Goal: Transaction & Acquisition: Purchase product/service

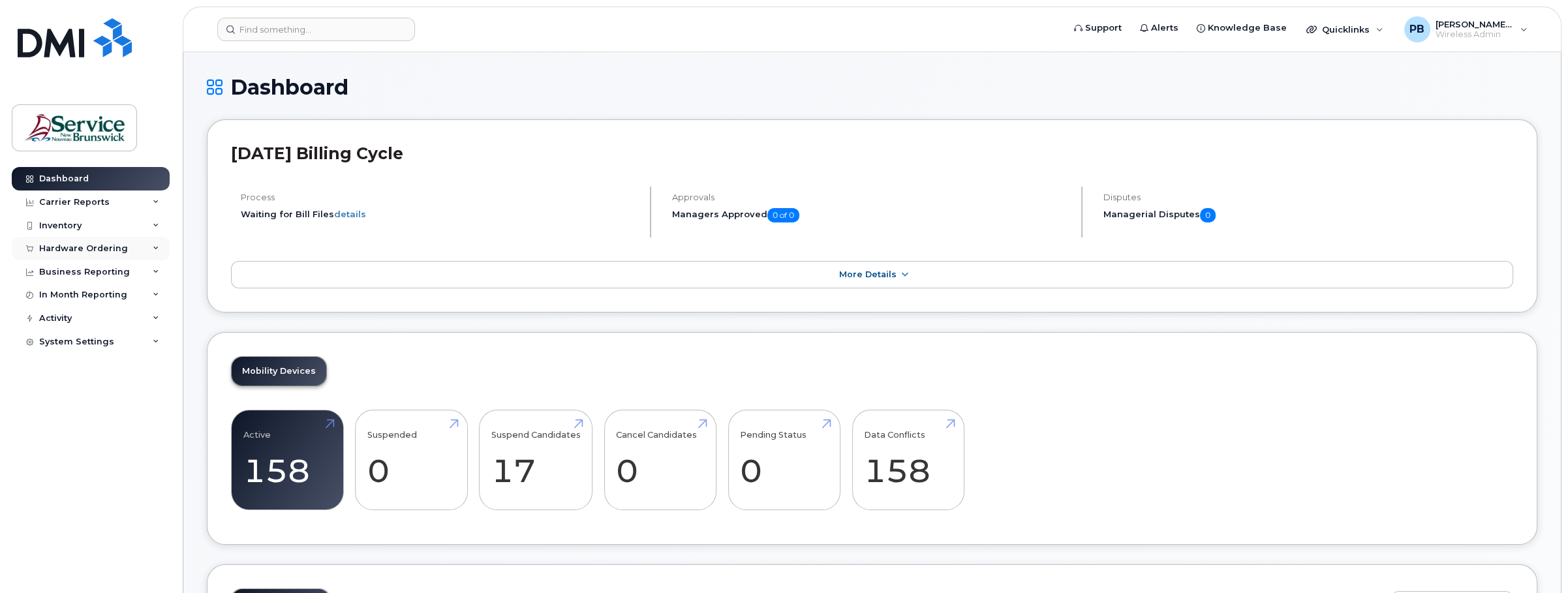
click at [104, 245] on div "Hardware Ordering" at bounding box center [84, 248] width 89 height 11
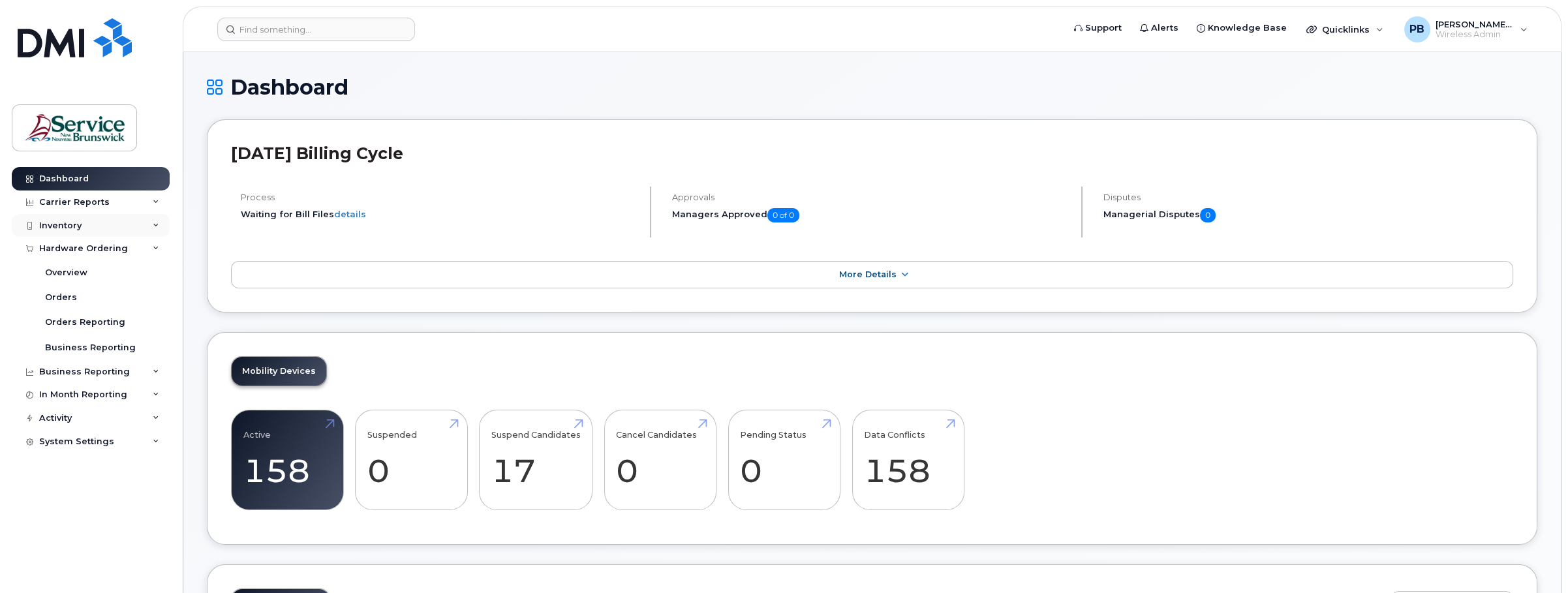
click at [147, 222] on div "Inventory" at bounding box center [90, 225] width 158 height 24
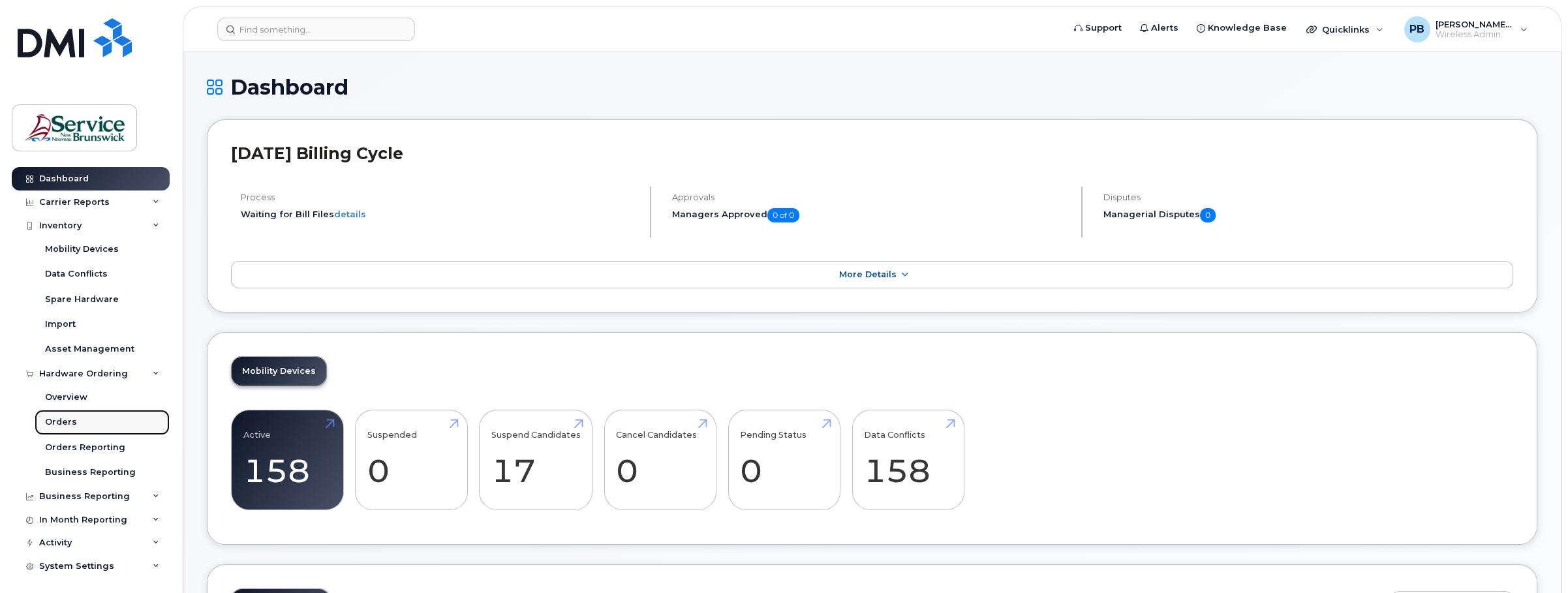
click at [70, 420] on div "Orders" at bounding box center [61, 422] width 32 height 11
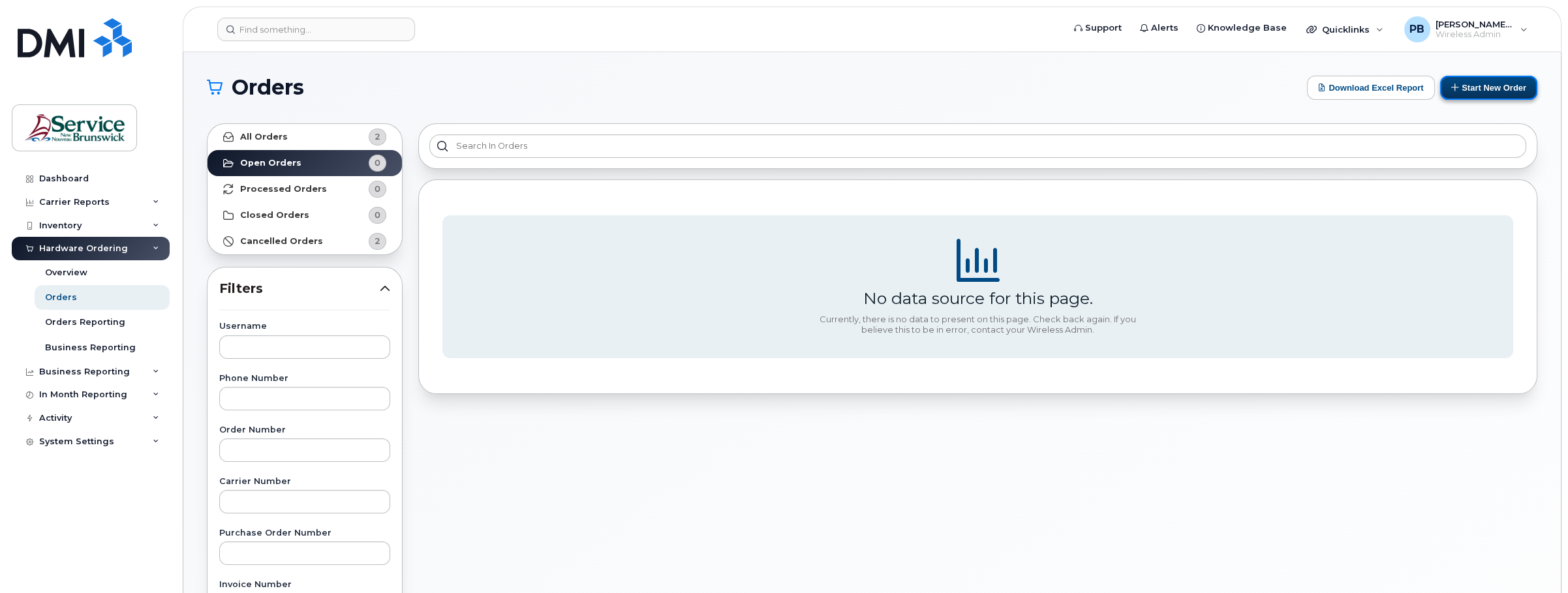
click at [1495, 87] on button "Start New Order" at bounding box center [1488, 87] width 98 height 24
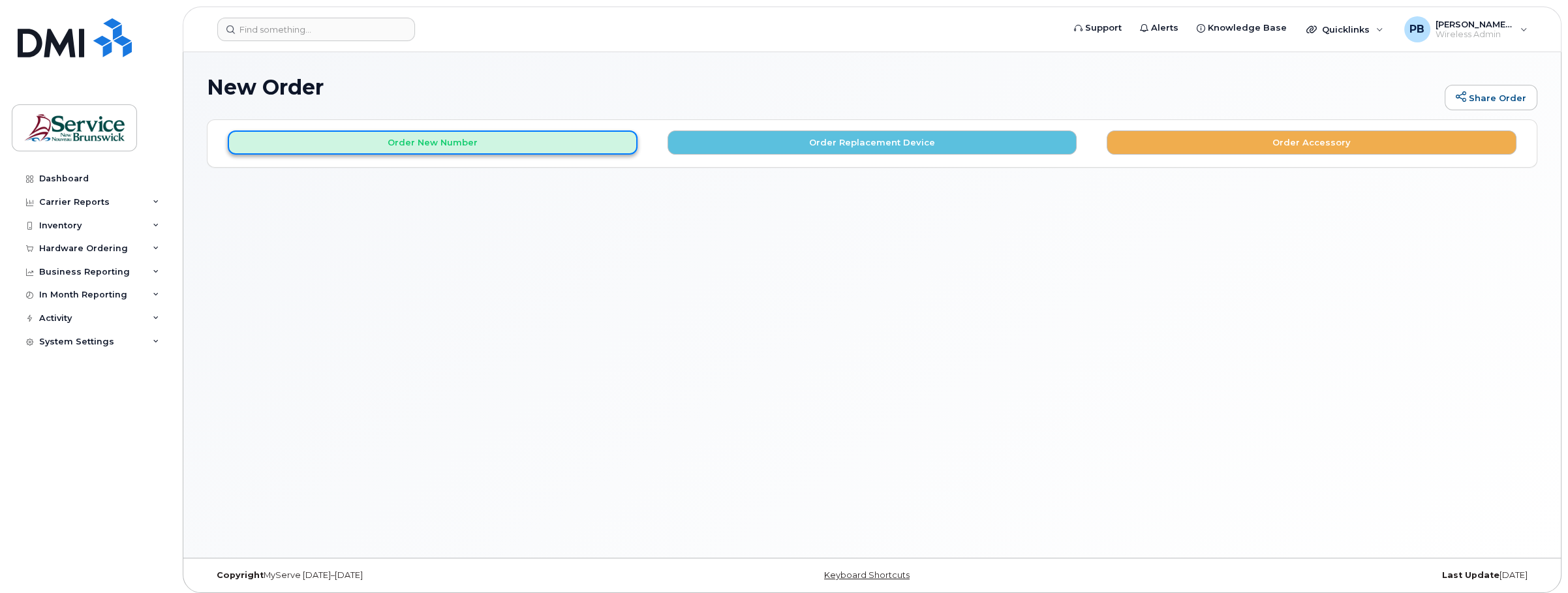
click at [430, 148] on button "Order New Number" at bounding box center [433, 142] width 410 height 24
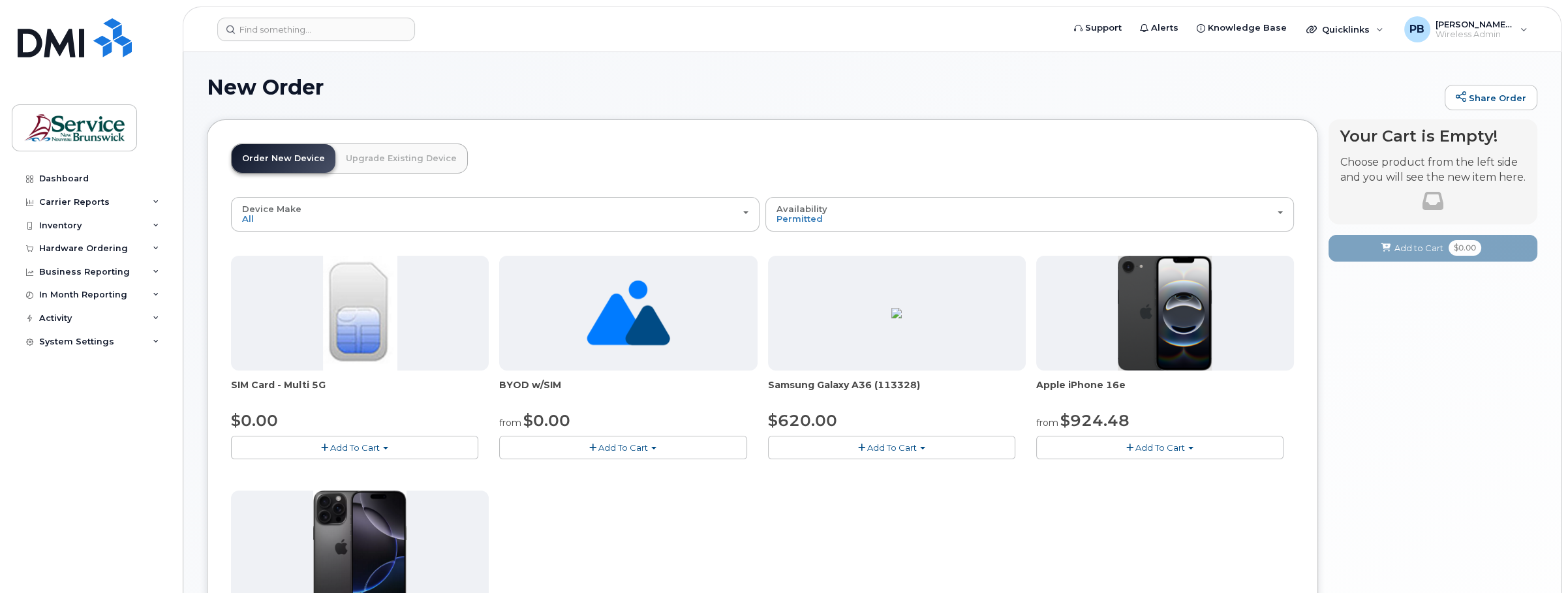
click at [411, 156] on link "Upgrade Existing Device" at bounding box center [401, 158] width 132 height 29
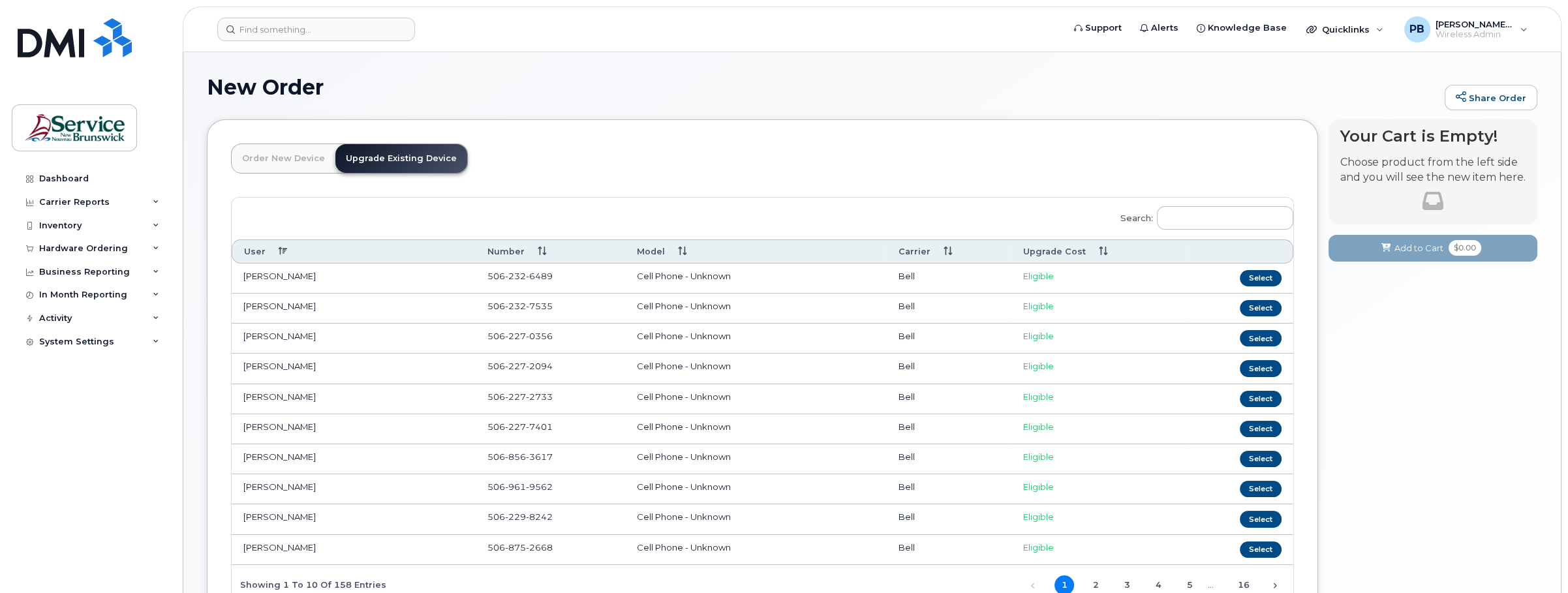
click at [276, 159] on link "Order New Device" at bounding box center [284, 158] width 104 height 29
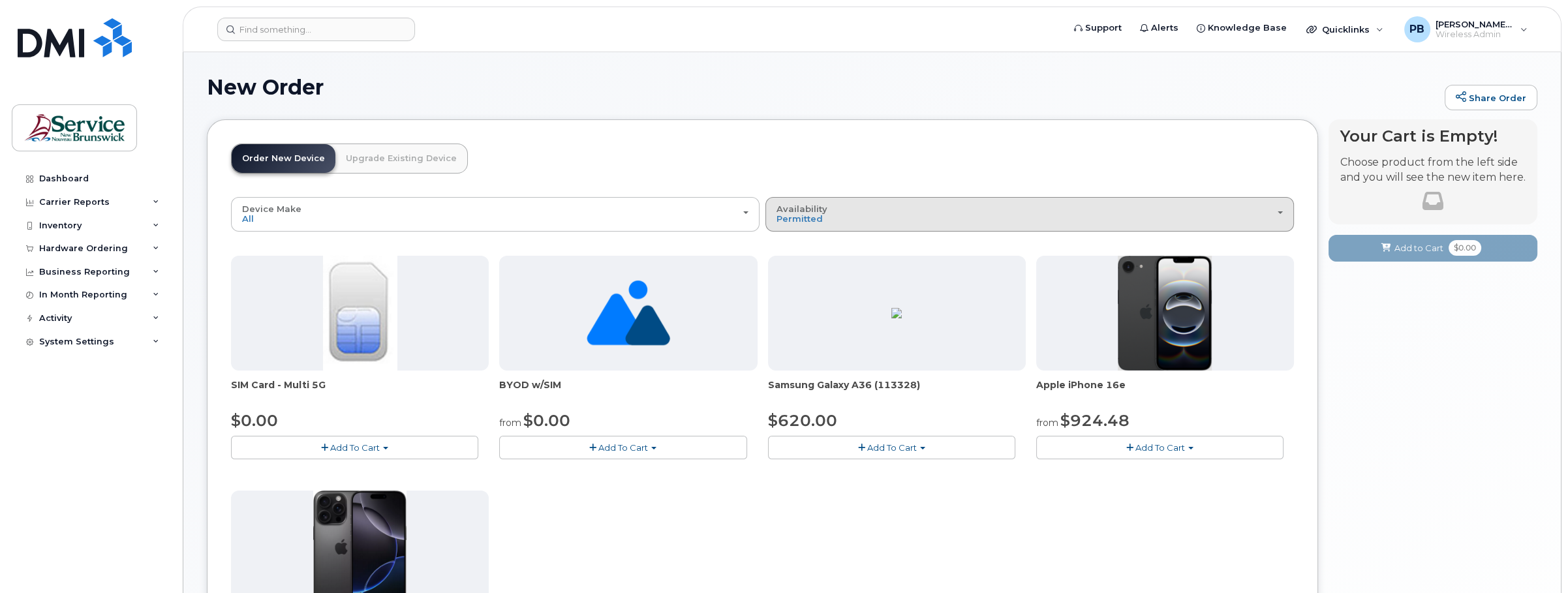
click at [1271, 215] on div "Availability Permitted All" at bounding box center [1029, 214] width 507 height 20
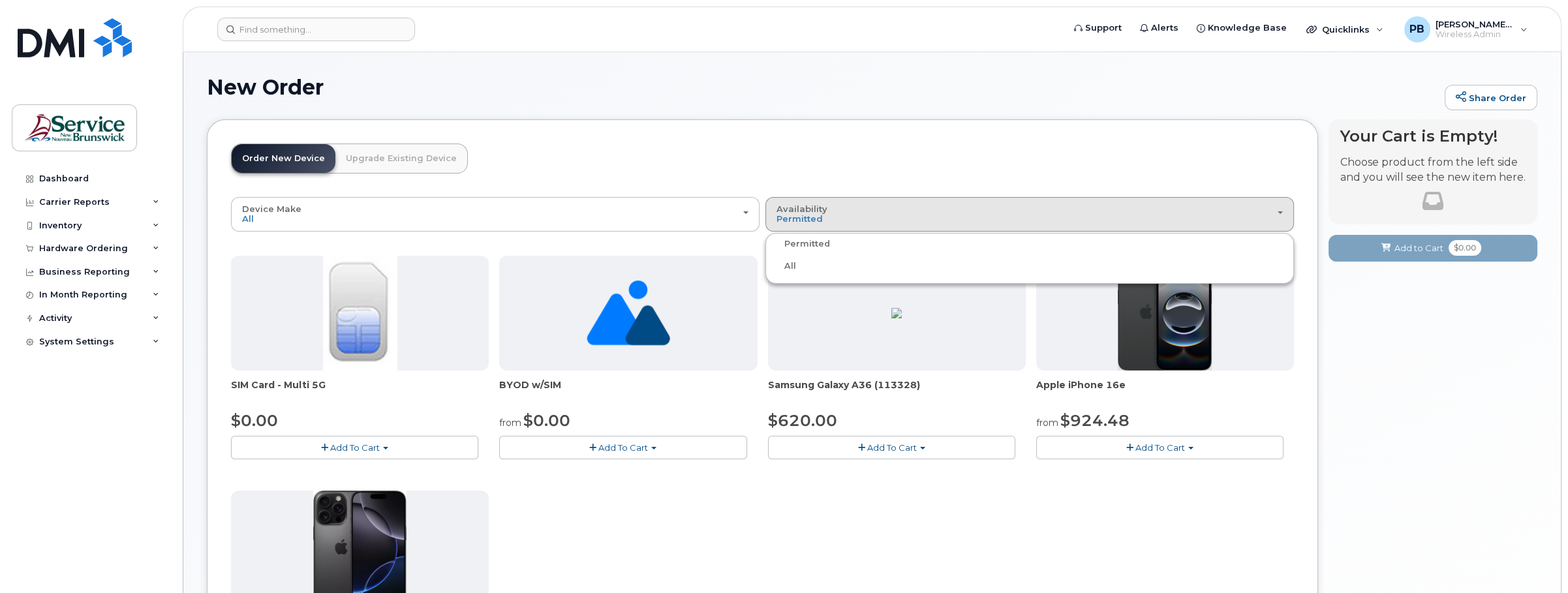
click at [792, 263] on label "All" at bounding box center [782, 265] width 27 height 16
click at [0, 0] on input "All" at bounding box center [0, 0] width 0 height 0
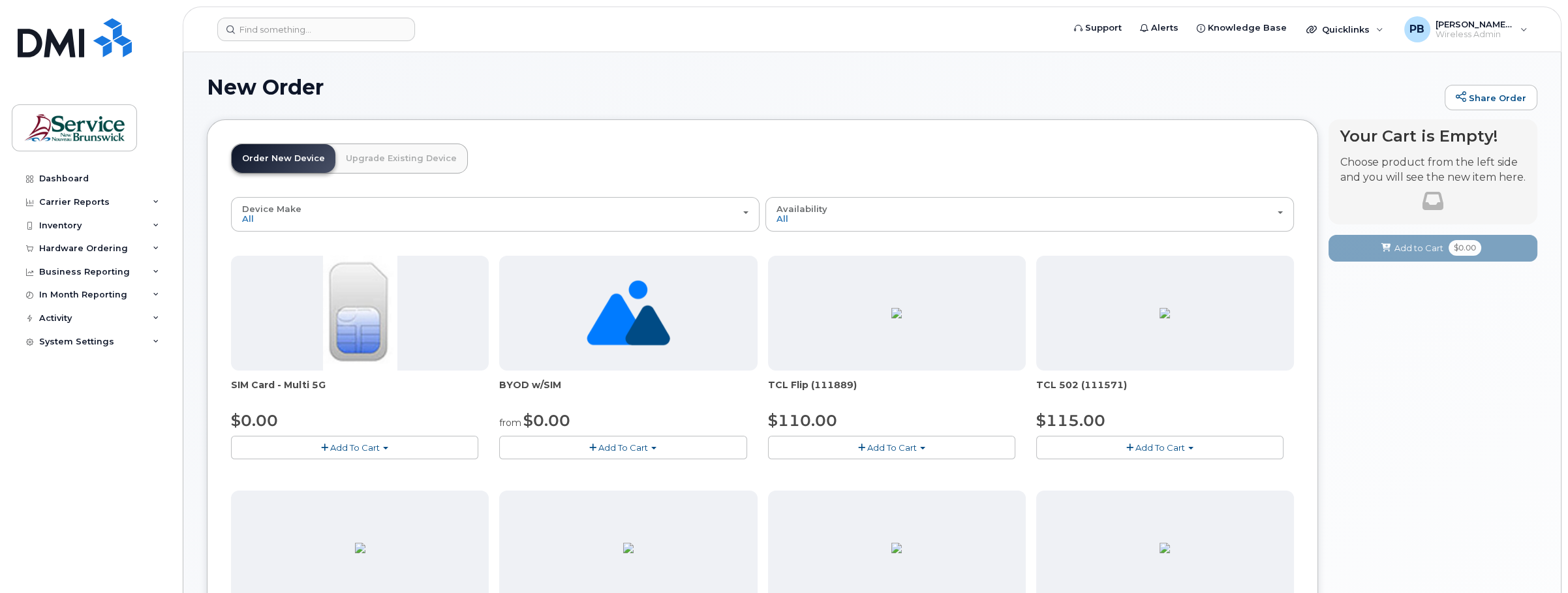
click at [622, 328] on img at bounding box center [628, 313] width 83 height 115
click at [628, 447] on span "Add To Cart" at bounding box center [623, 447] width 49 height 11
click at [590, 469] on link "$0.00 - New Activation" at bounding box center [570, 472] width 135 height 16
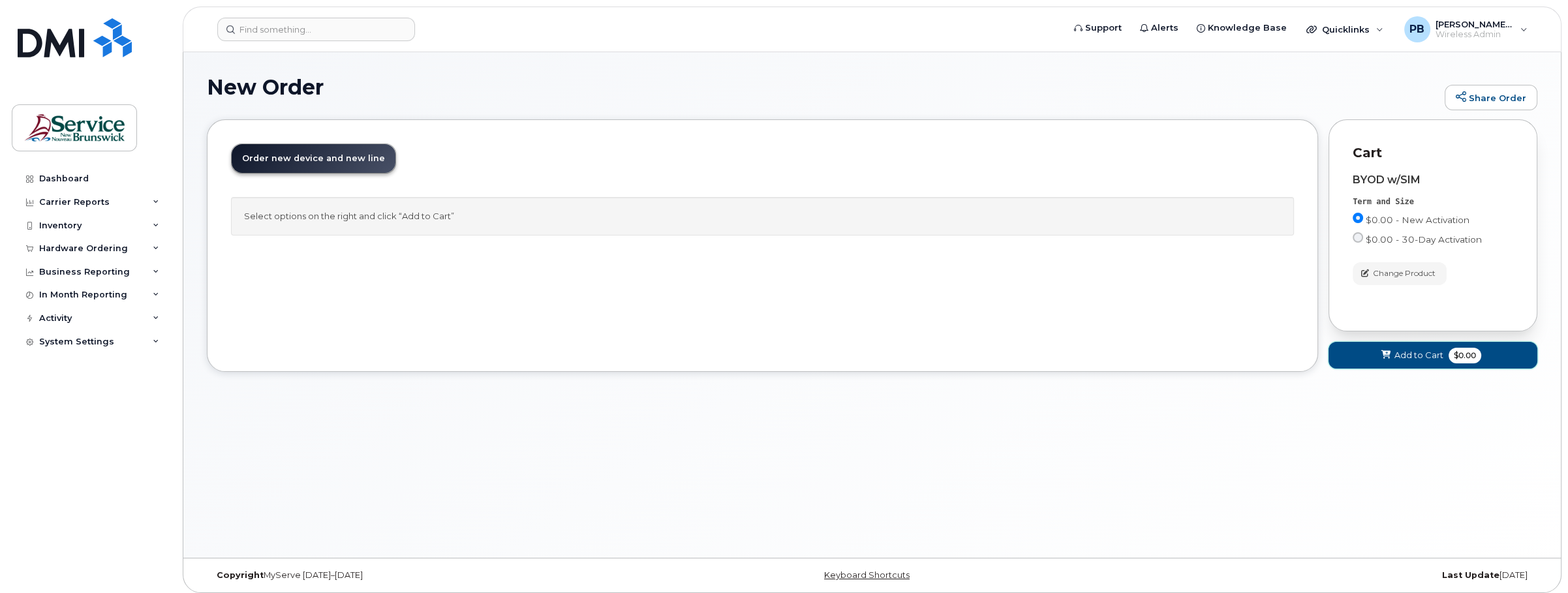
click at [1419, 354] on span "Add to Cart" at bounding box center [1419, 355] width 49 height 12
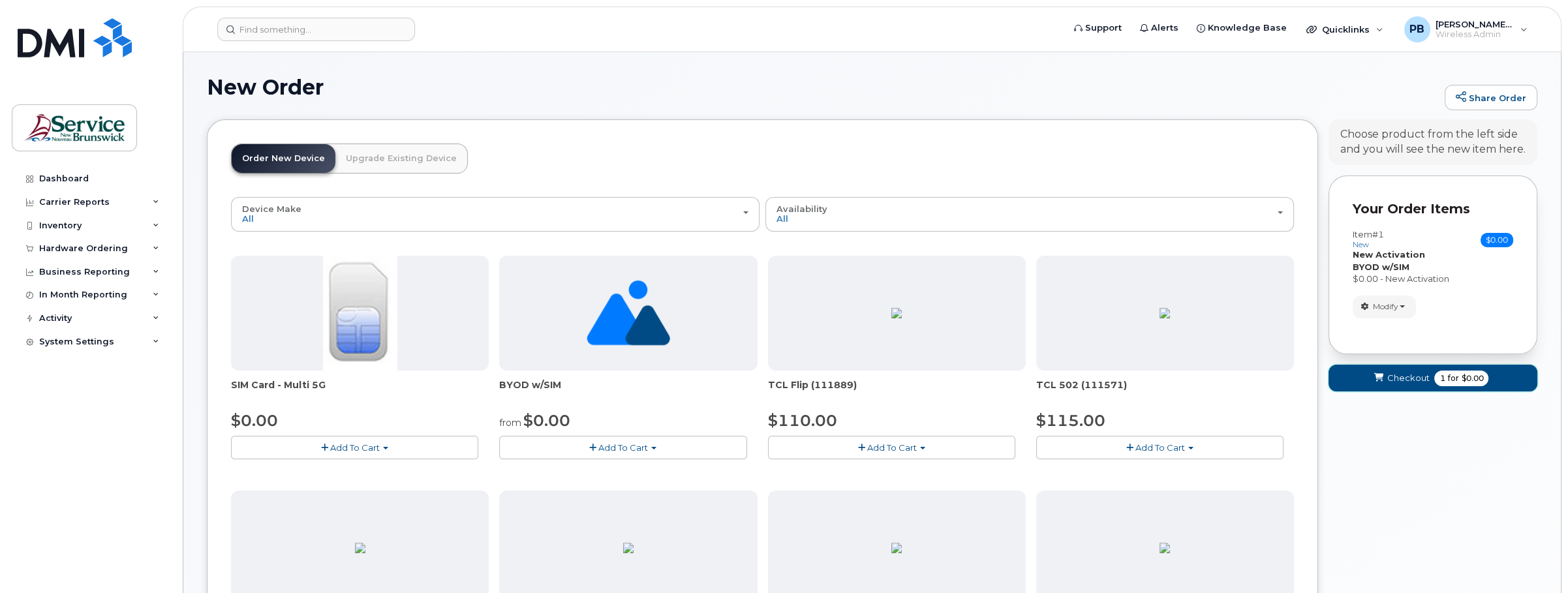
click at [1434, 377] on span "1 for $0.00" at bounding box center [1461, 378] width 54 height 16
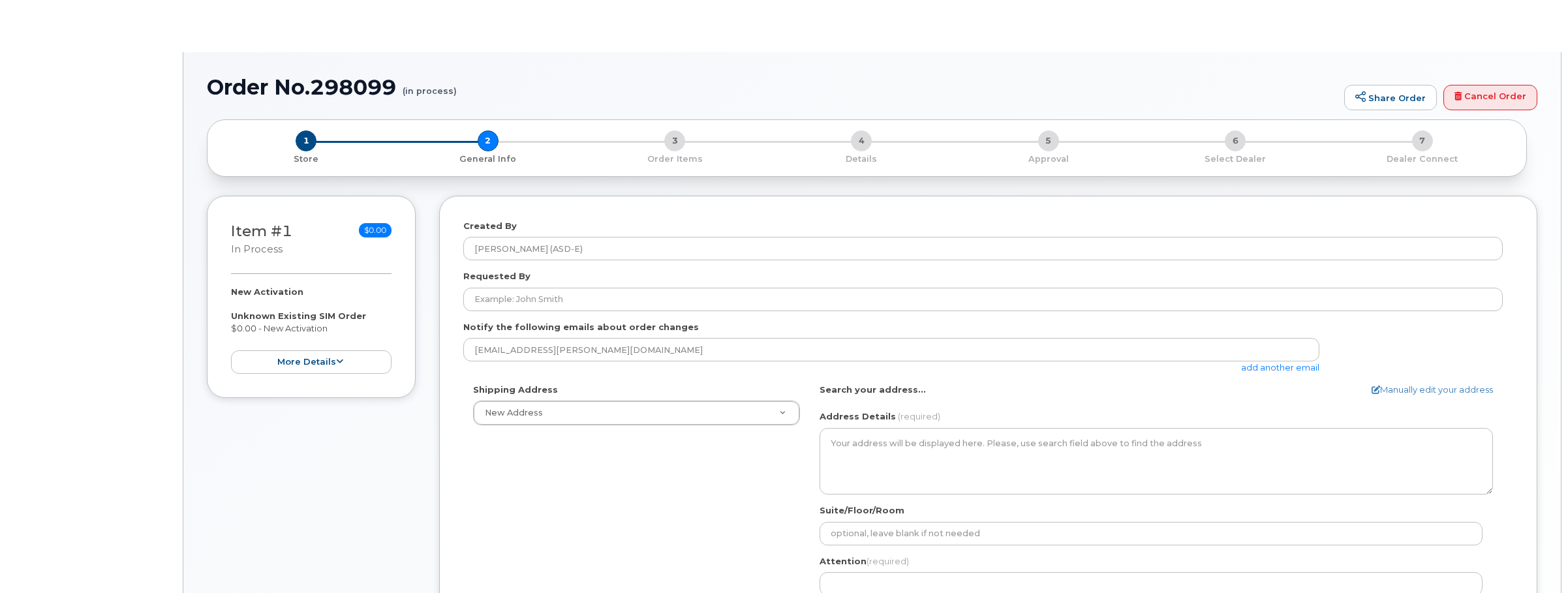
select select
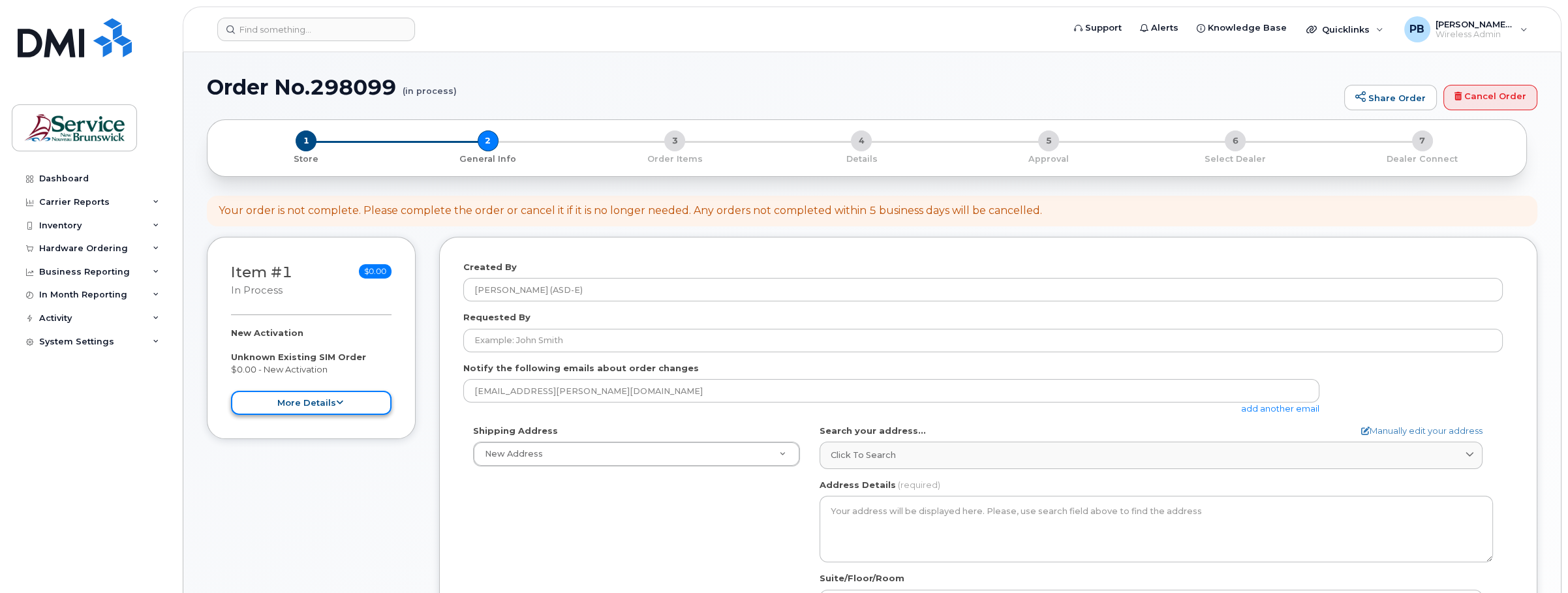
click at [341, 405] on icon at bounding box center [339, 402] width 7 height 8
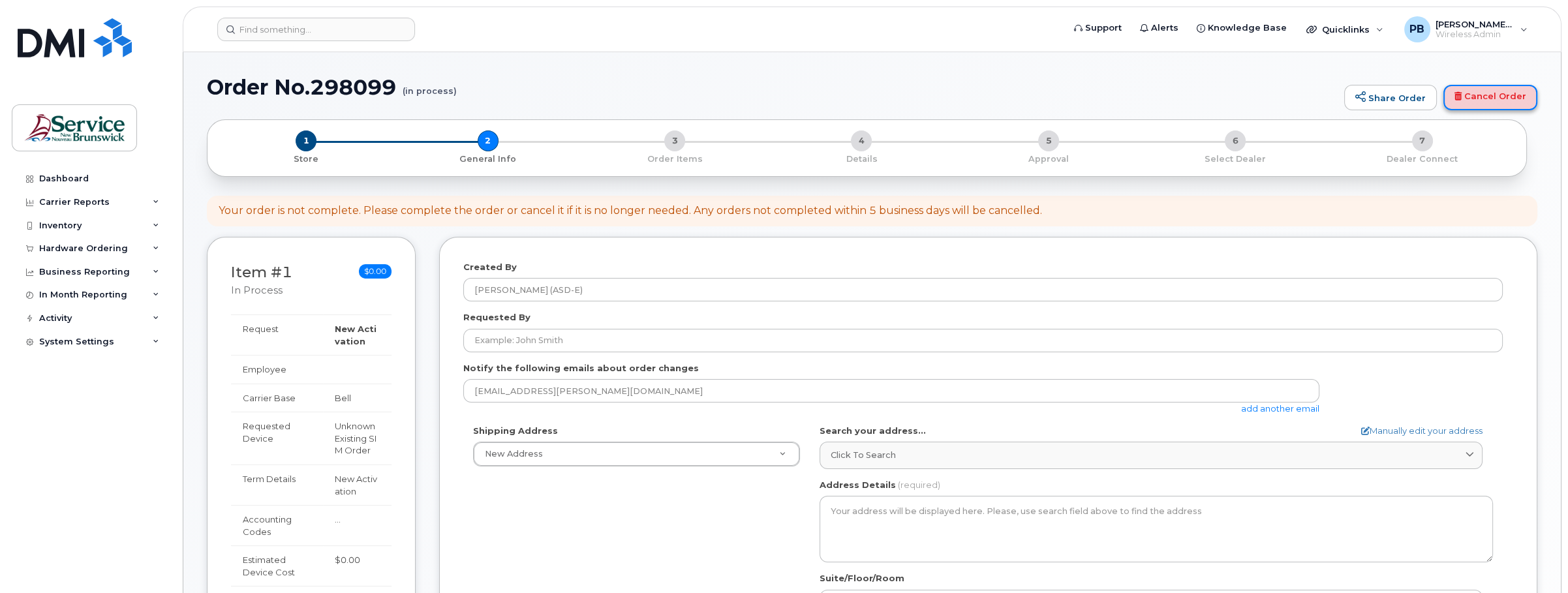
click at [1466, 97] on link "Cancel Order" at bounding box center [1490, 97] width 94 height 26
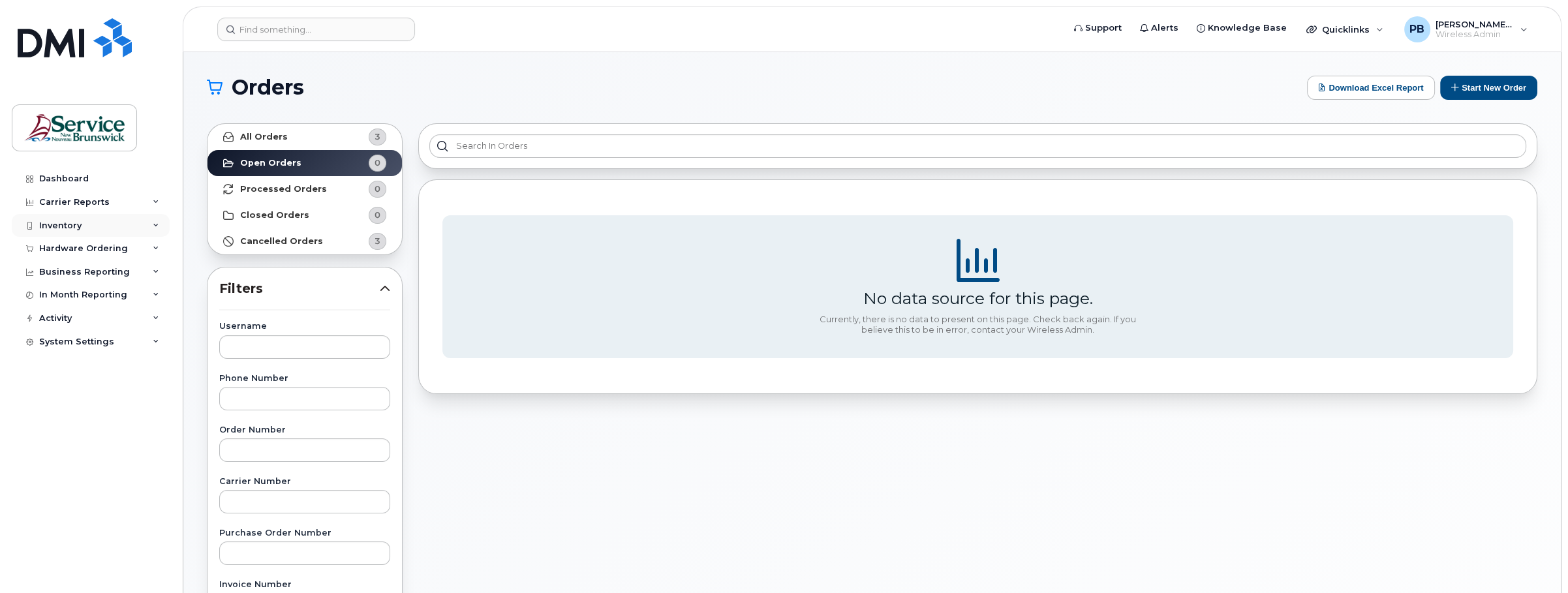
click at [82, 225] on div "Inventory" at bounding box center [90, 225] width 158 height 24
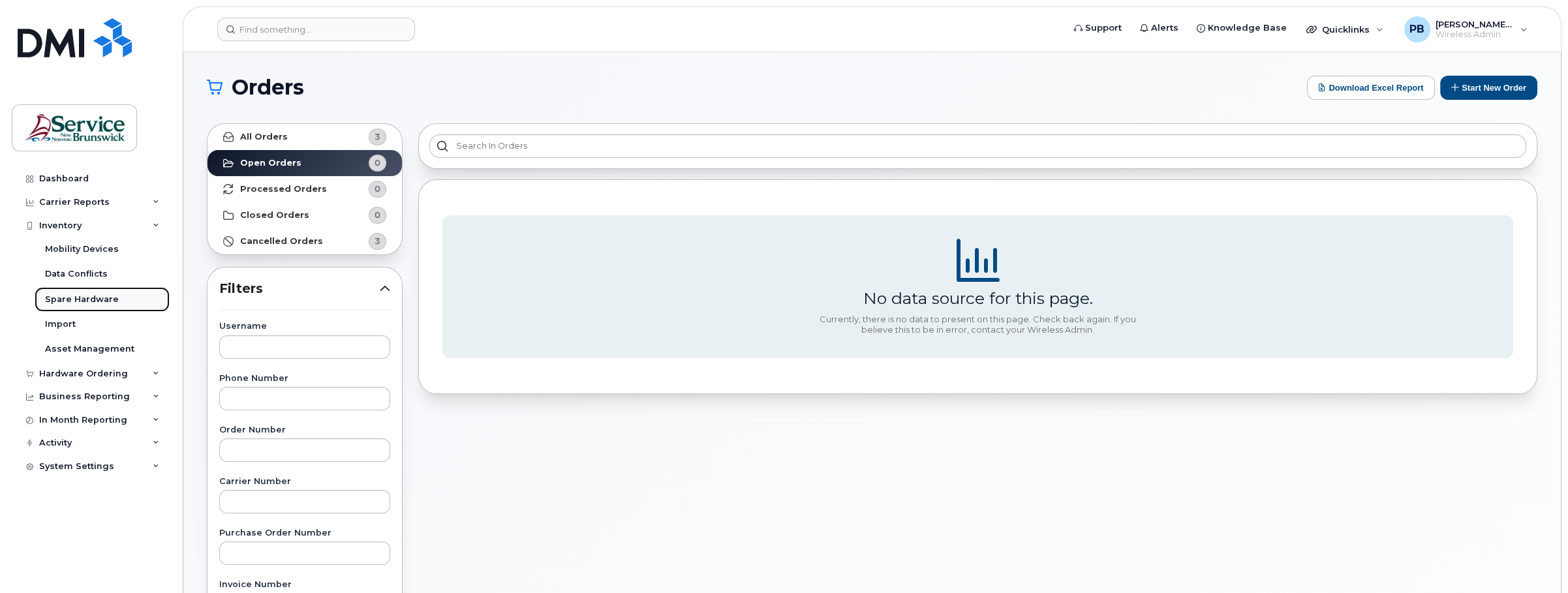
click at [110, 296] on div "Spare Hardware" at bounding box center [82, 299] width 74 height 11
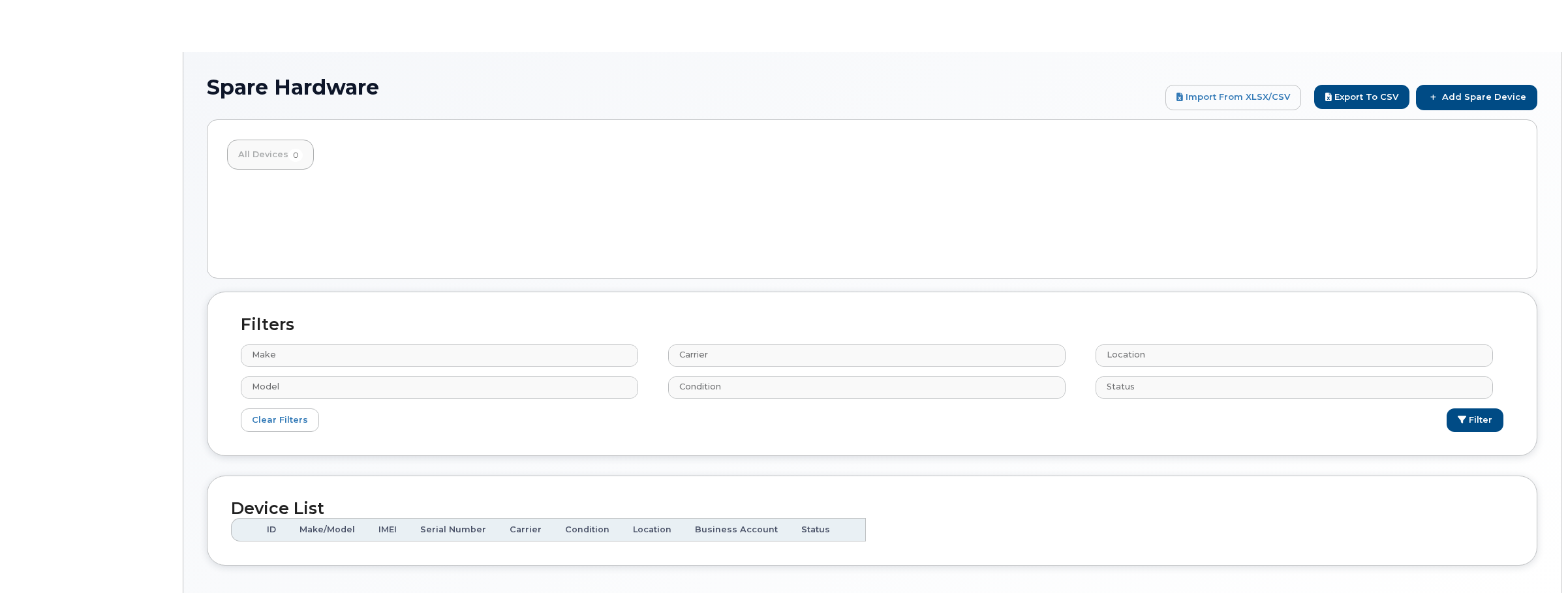
select select
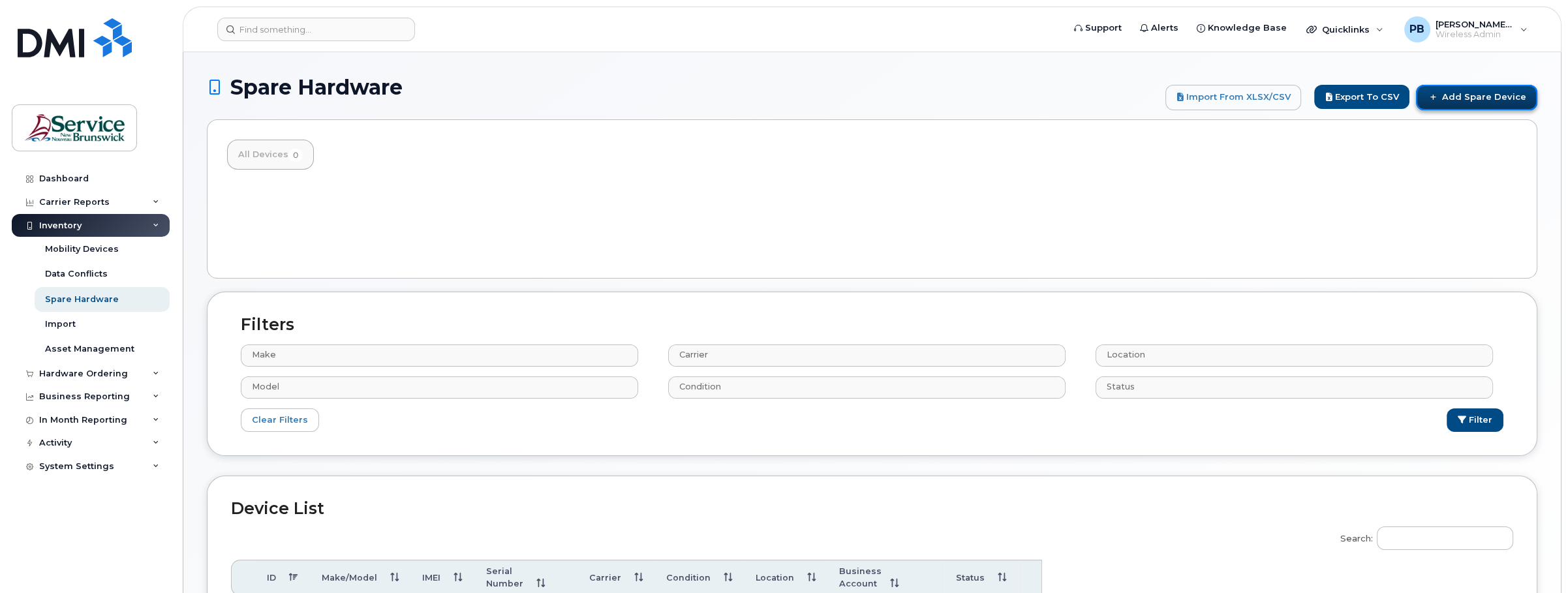
click at [1483, 98] on link "Add Spare Device" at bounding box center [1476, 97] width 121 height 25
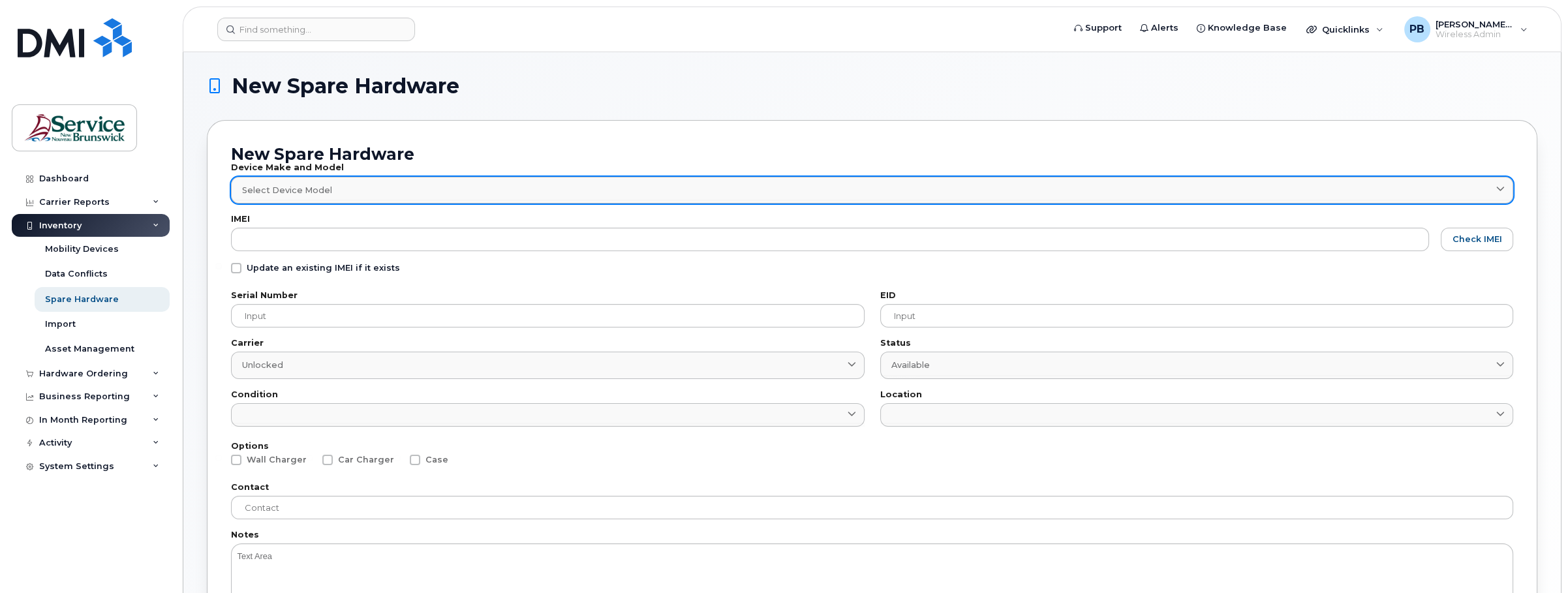
click at [1502, 187] on icon at bounding box center [1500, 190] width 8 height 8
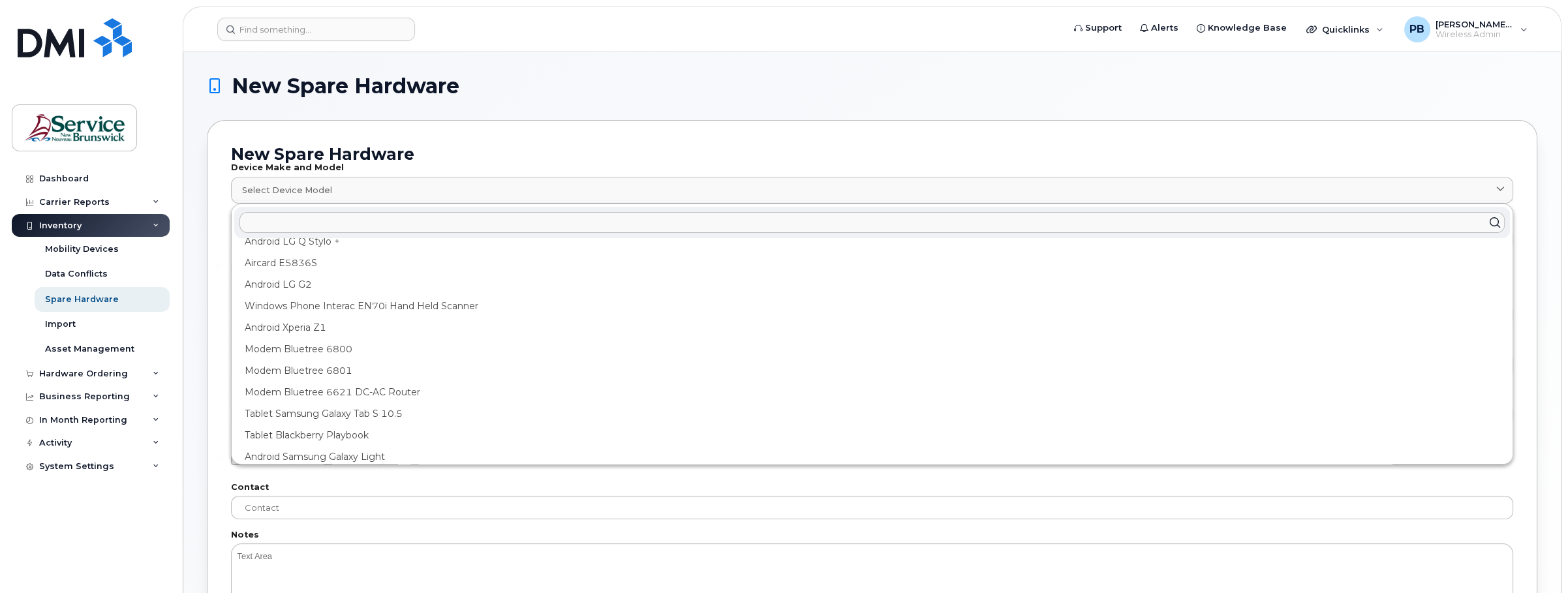
scroll to position [392, 0]
